Goal: Transaction & Acquisition: Purchase product/service

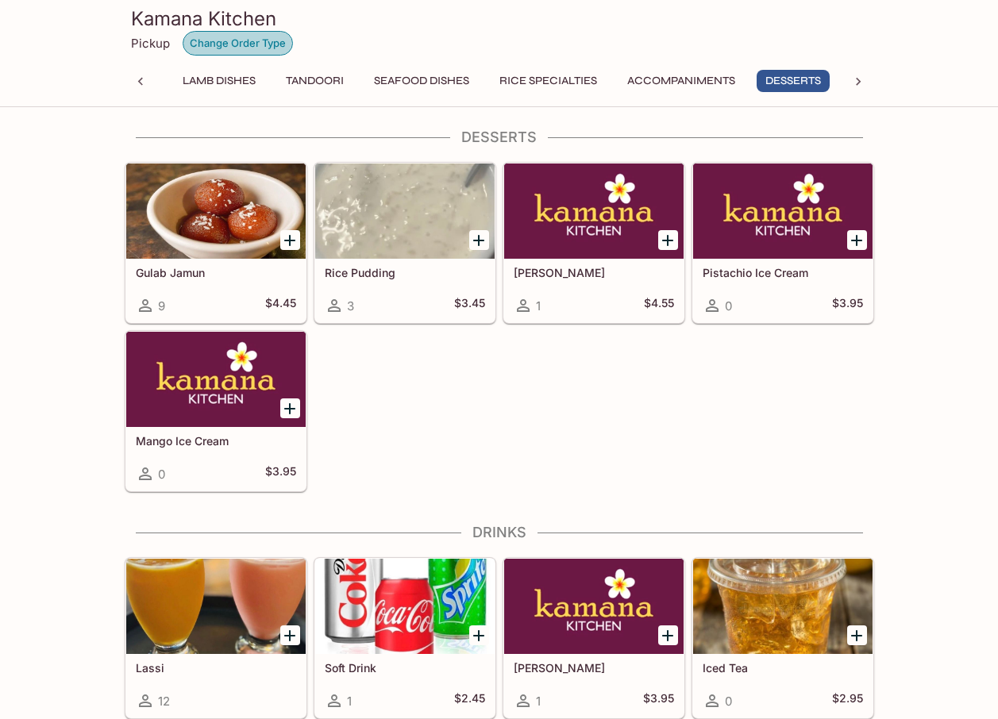
click at [229, 41] on button "Change Order Type" at bounding box center [238, 43] width 110 height 25
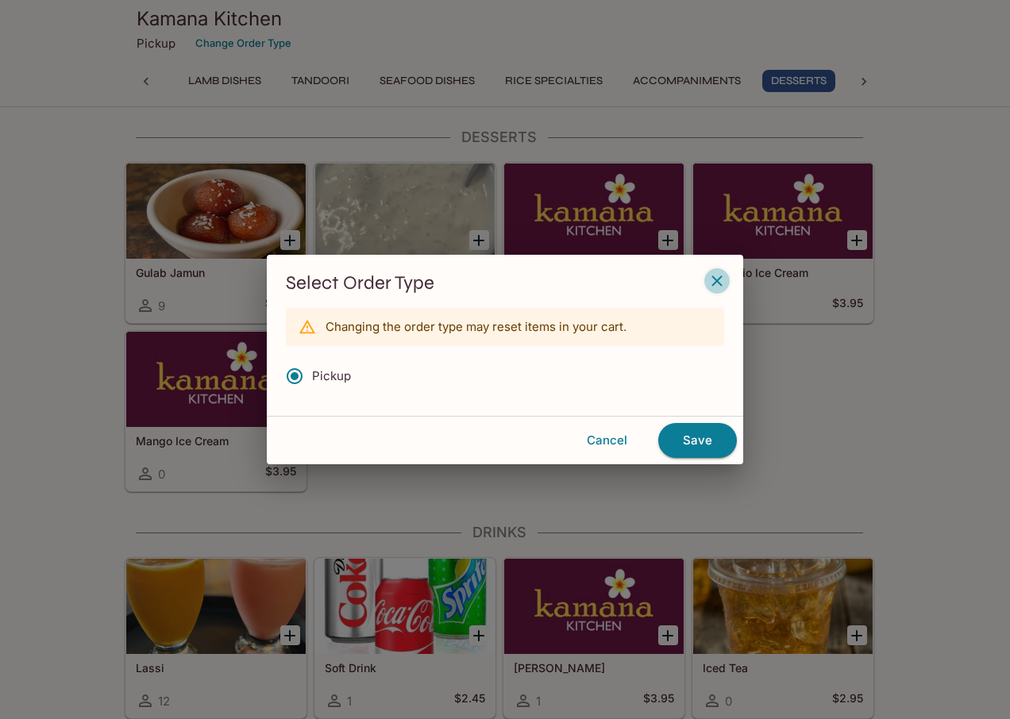
click at [722, 282] on icon "button" at bounding box center [717, 281] width 19 height 19
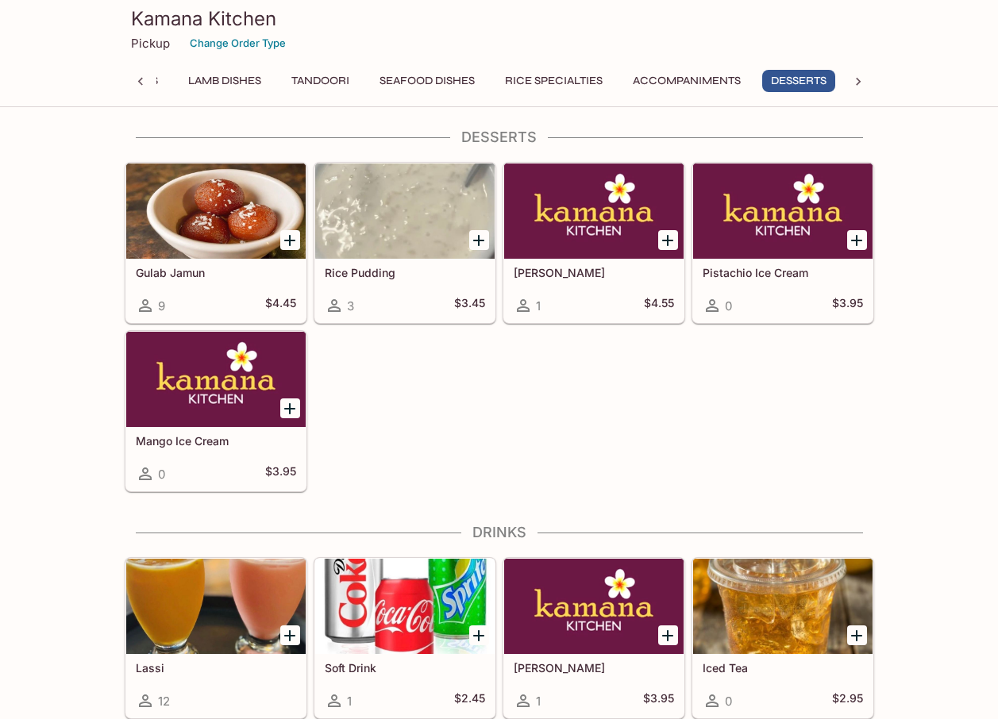
scroll to position [0, 637]
